Goal: Find specific page/section: Locate a particular part of the current website

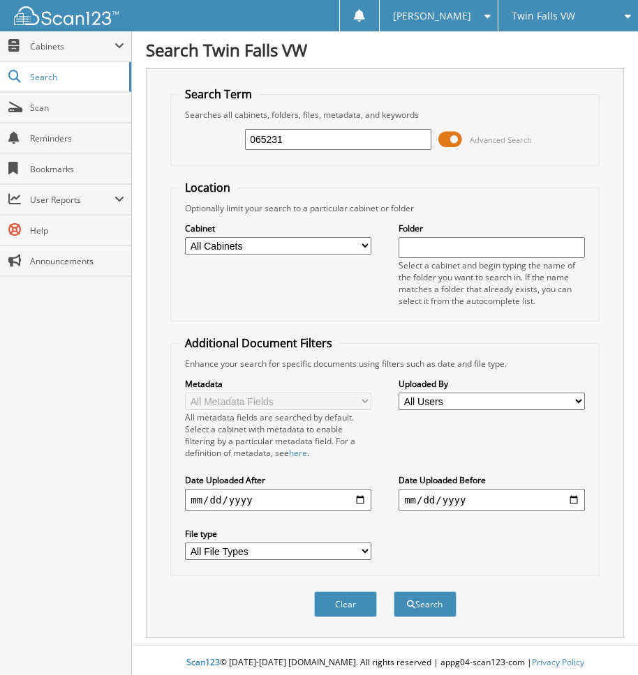
type input "065231"
click at [394, 592] on button "Search" at bounding box center [425, 605] width 63 height 26
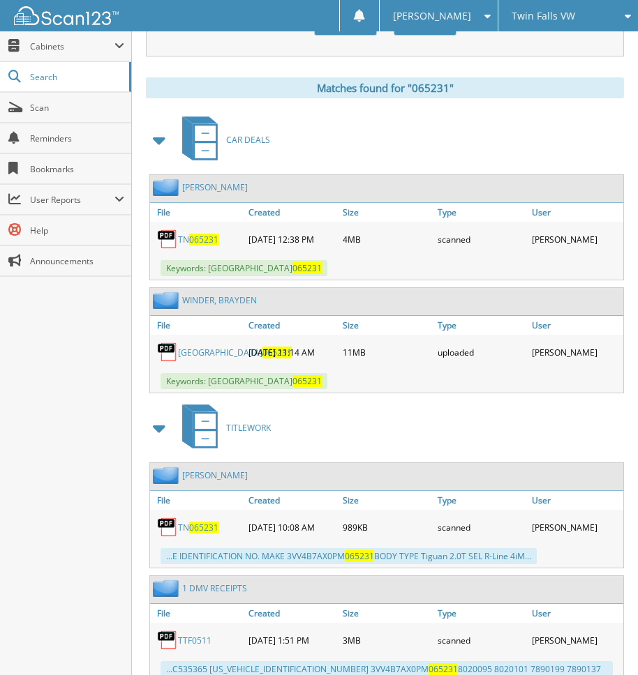
scroll to position [558, 0]
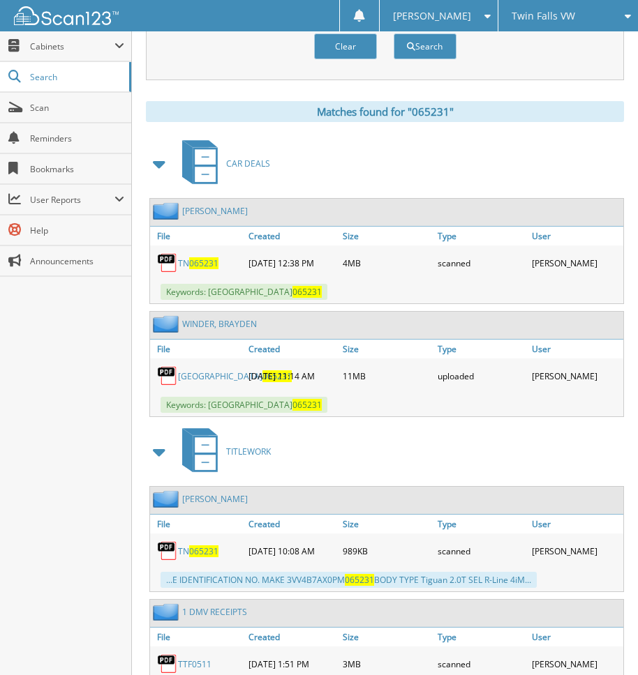
click at [262, 379] on span "065231" at bounding box center [276, 376] width 29 height 12
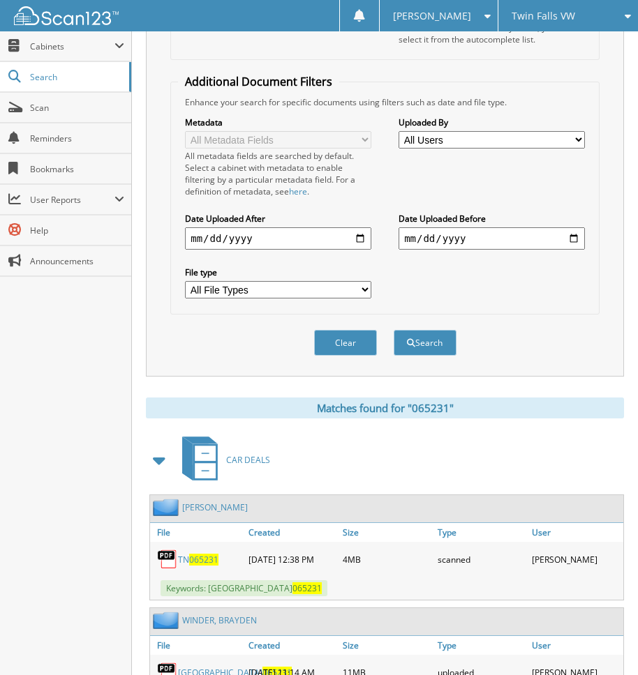
scroll to position [0, 0]
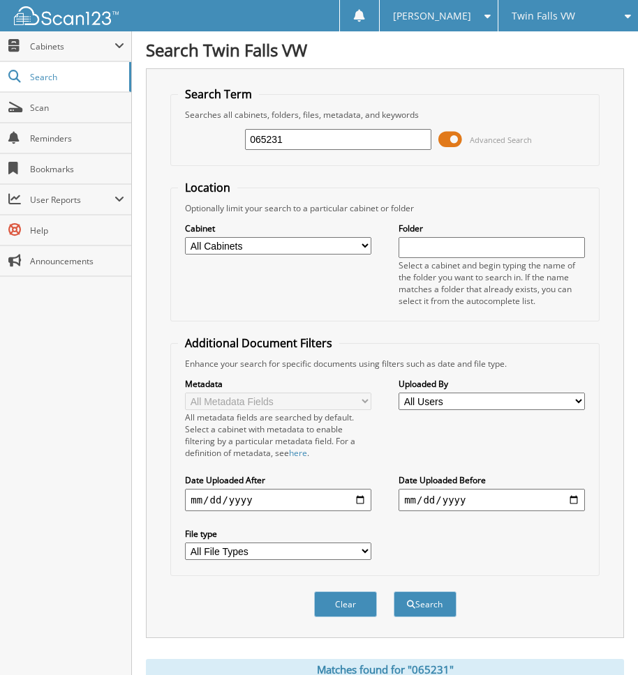
click at [596, 19] on div "Twin Falls VW" at bounding box center [568, 15] width 126 height 31
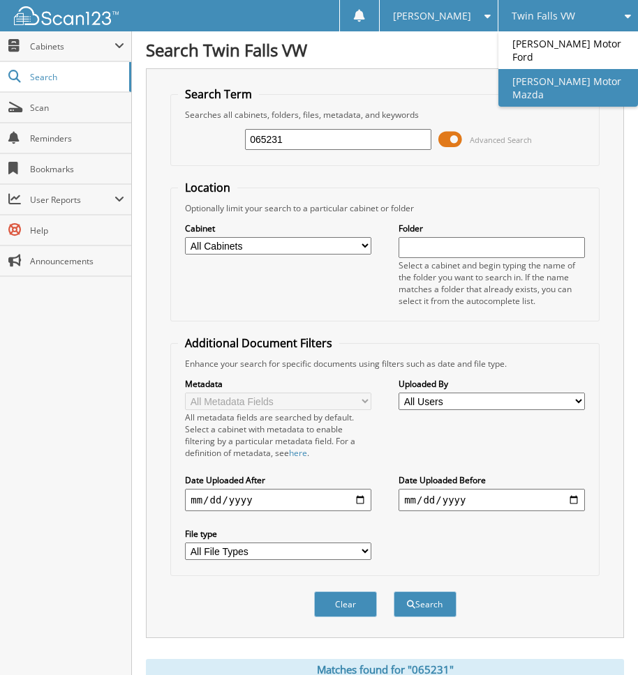
click at [560, 69] on link "[PERSON_NAME] Motor Mazda" at bounding box center [568, 88] width 140 height 38
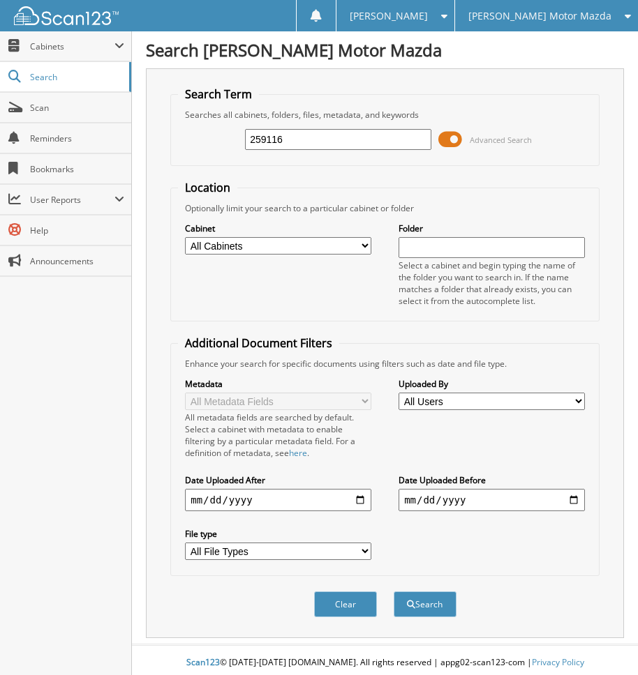
type input "259116"
click at [394, 592] on button "Search" at bounding box center [425, 605] width 63 height 26
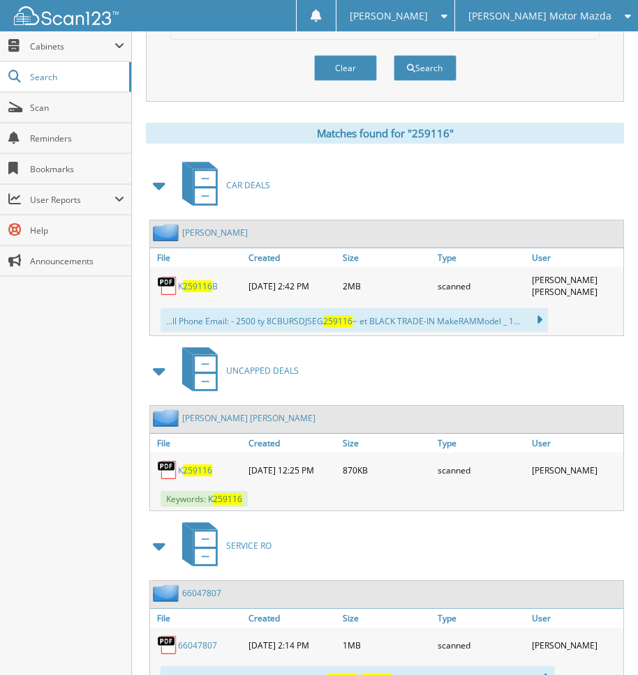
scroll to position [558, 0]
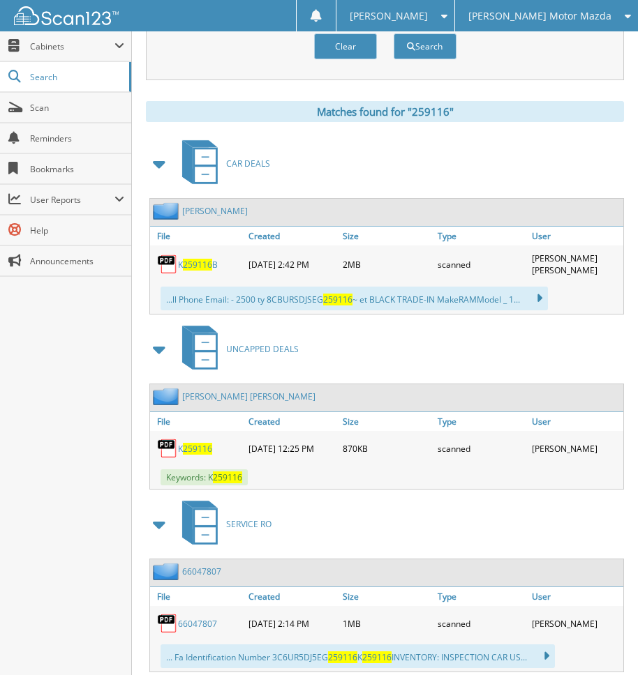
click at [200, 451] on span "259116" at bounding box center [197, 449] width 29 height 12
